Goal: Consume media (video, audio): Consume media (video, audio)

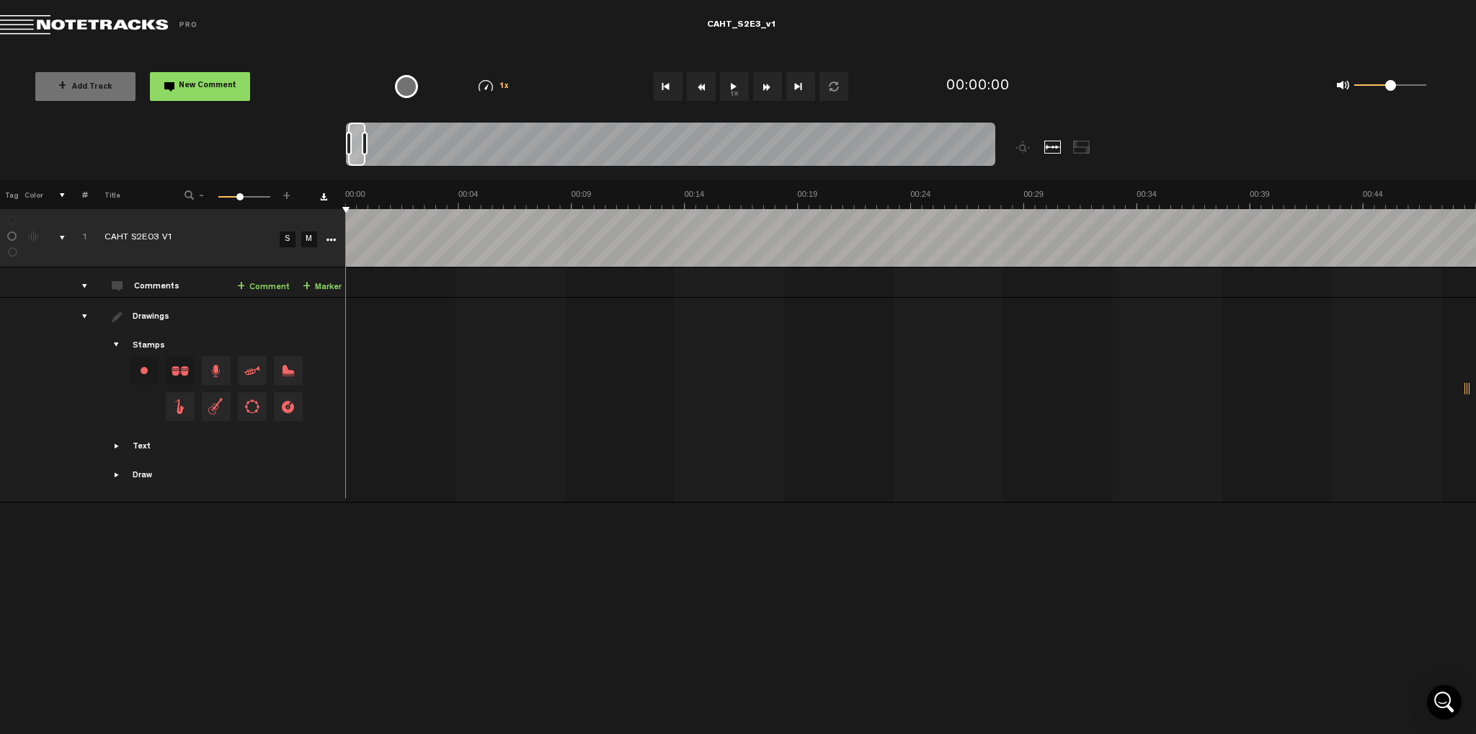
click at [738, 87] on button "1x" at bounding box center [734, 86] width 29 height 29
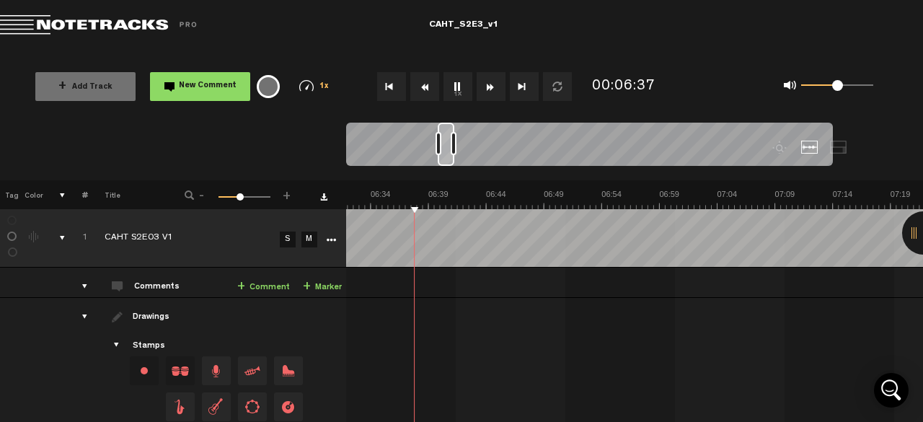
scroll to position [0, 4535]
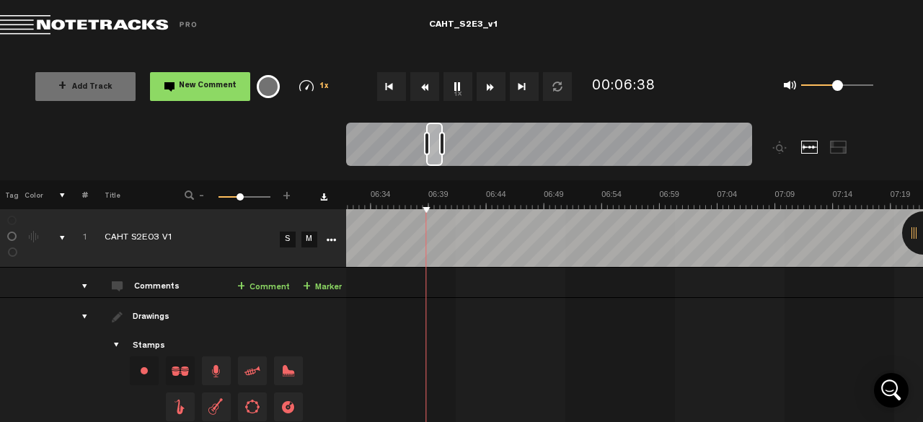
click at [461, 94] on button "1x" at bounding box center [457, 86] width 29 height 29
click at [446, 86] on button "1x" at bounding box center [457, 86] width 29 height 29
click at [651, 33] on md-toolbar "Exit Project CAHT_S2E3_v1" at bounding box center [461, 25] width 923 height 50
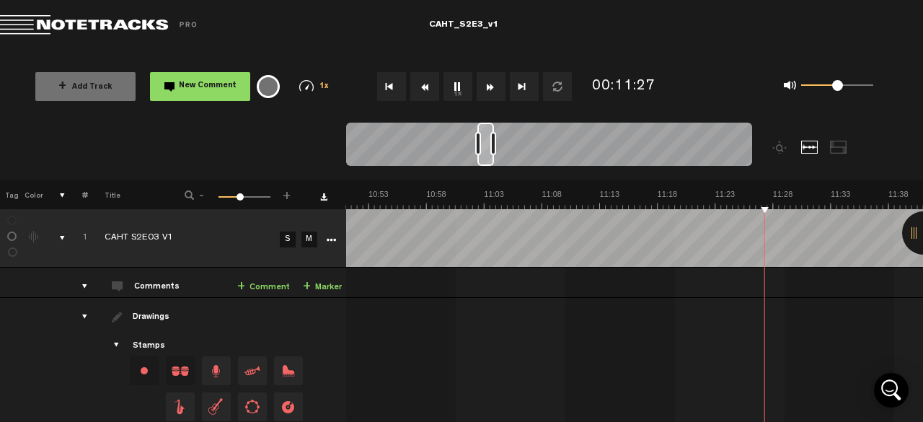
scroll to position [0, 12]
click at [530, 94] on button "Go to end" at bounding box center [524, 86] width 29 height 29
drag, startPoint x: 816, startPoint y: 206, endPoint x: 878, endPoint y: 200, distance: 62.3
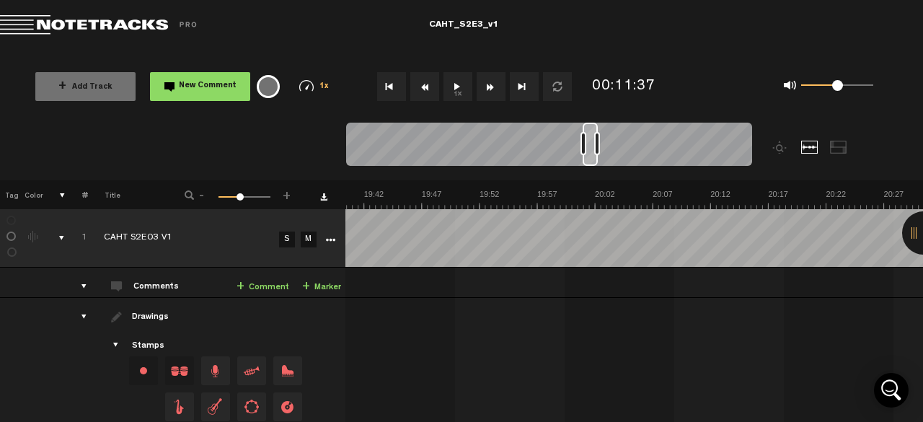
drag, startPoint x: 489, startPoint y: 145, endPoint x: 591, endPoint y: 151, distance: 101.8
click at [591, 151] on div at bounding box center [589, 144] width 15 height 43
click at [463, 95] on button "1x" at bounding box center [457, 86] width 29 height 29
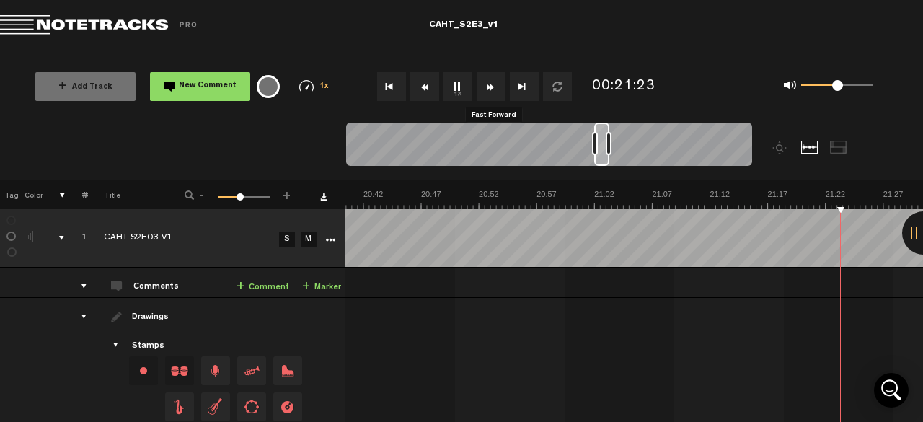
click at [498, 87] on button "Fast Forward" at bounding box center [490, 86] width 29 height 29
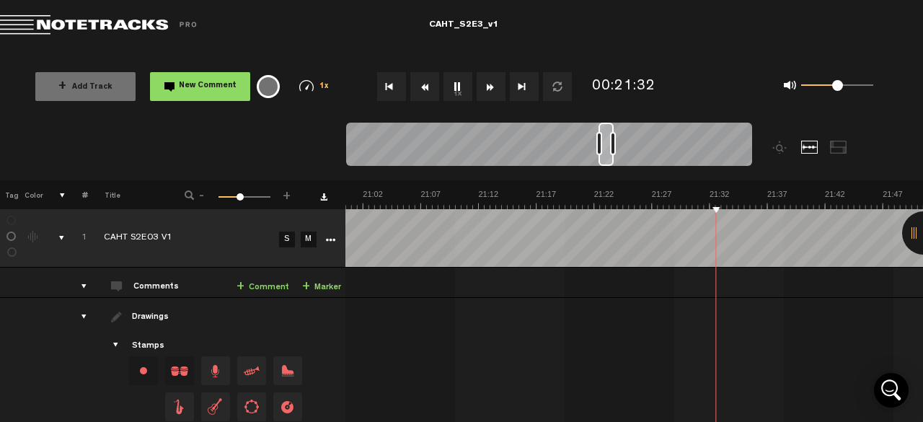
click at [498, 87] on button "Fast Forward" at bounding box center [490, 86] width 29 height 29
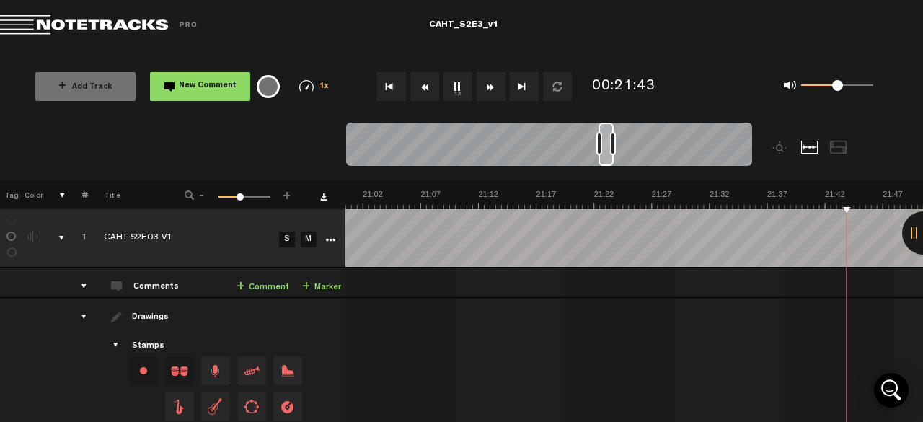
click at [498, 87] on button "Fast Forward" at bounding box center [490, 86] width 29 height 29
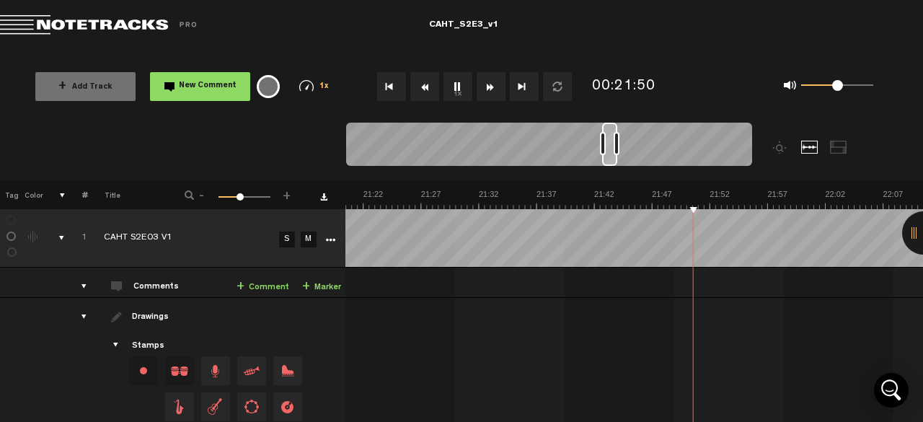
click at [498, 87] on button "Fast Forward" at bounding box center [490, 86] width 29 height 29
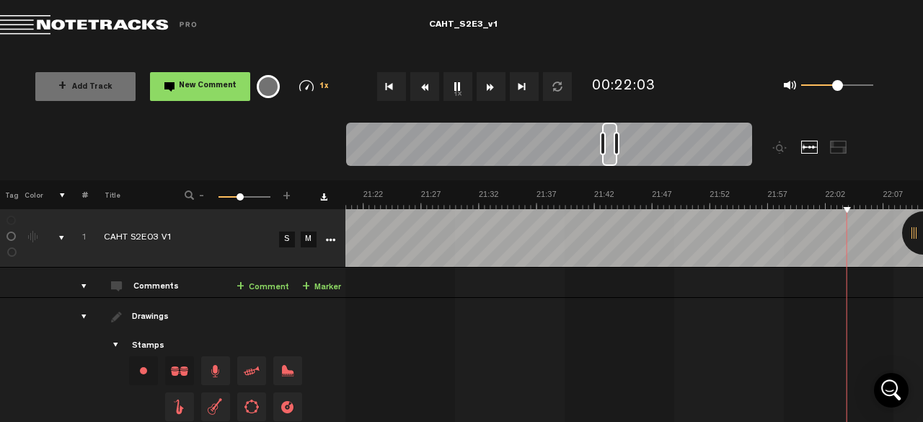
click at [498, 87] on button "Fast Forward" at bounding box center [490, 86] width 29 height 29
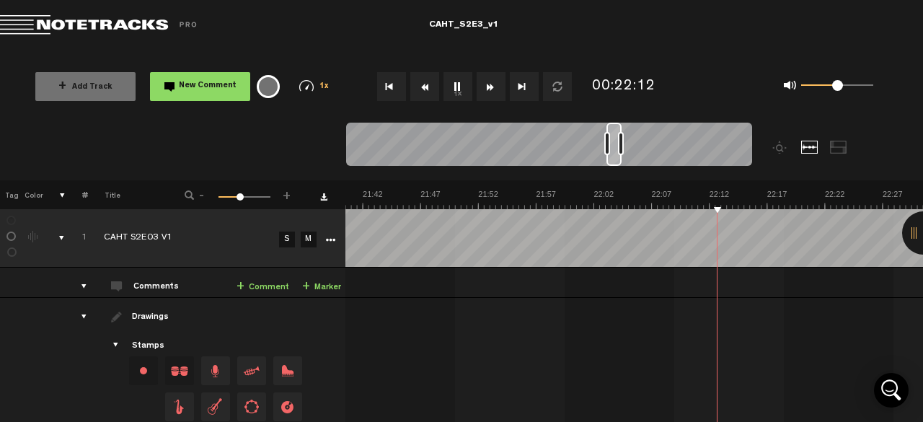
click at [498, 87] on button "Fast Forward" at bounding box center [490, 86] width 29 height 29
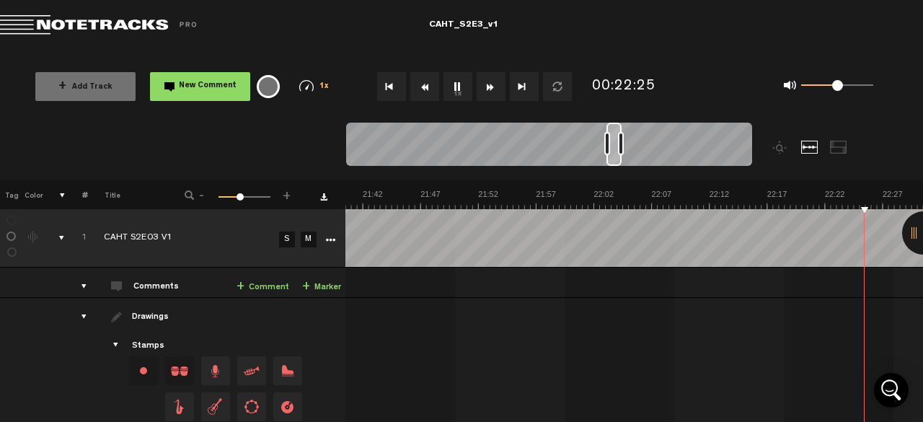
click at [498, 87] on button "Fast Forward" at bounding box center [490, 86] width 29 height 29
click at [497, 87] on button "Fast Forward" at bounding box center [490, 86] width 29 height 29
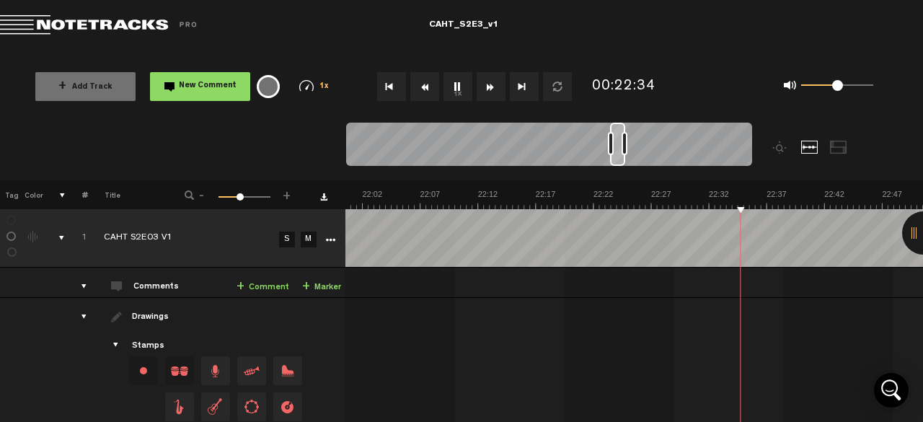
click at [497, 87] on button "Fast Forward" at bounding box center [490, 86] width 29 height 29
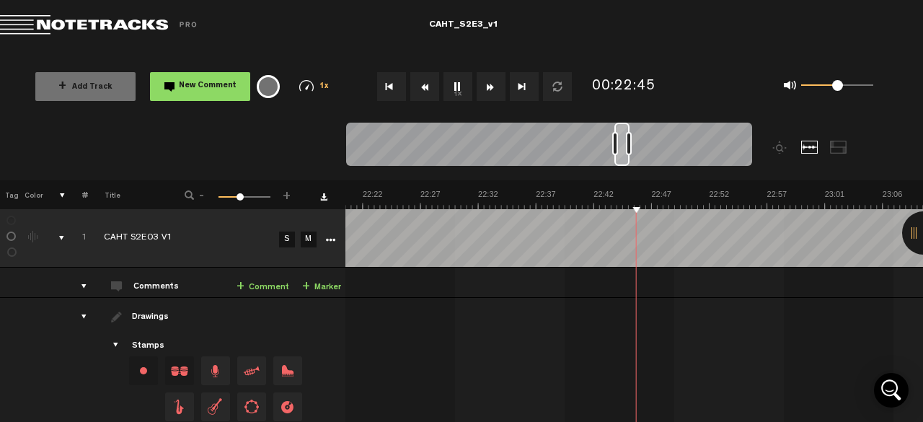
click at [497, 87] on button "Fast Forward" at bounding box center [490, 86] width 29 height 29
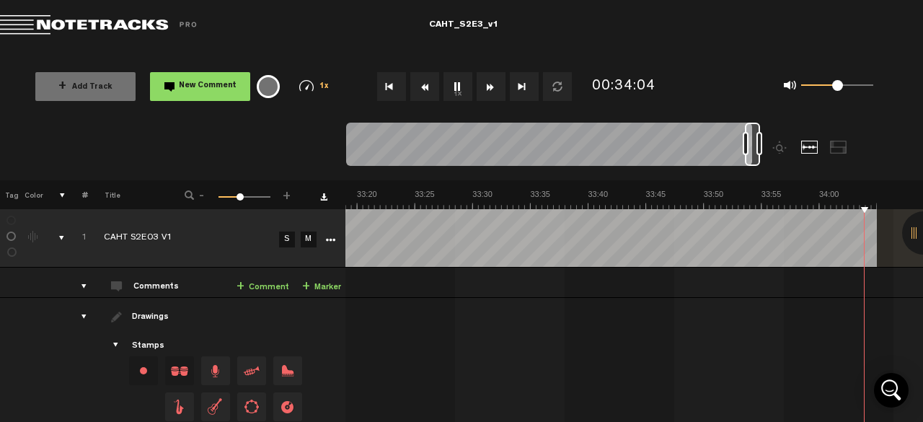
scroll to position [0, 23369]
